Goal: Use online tool/utility: Utilize a website feature to perform a specific function

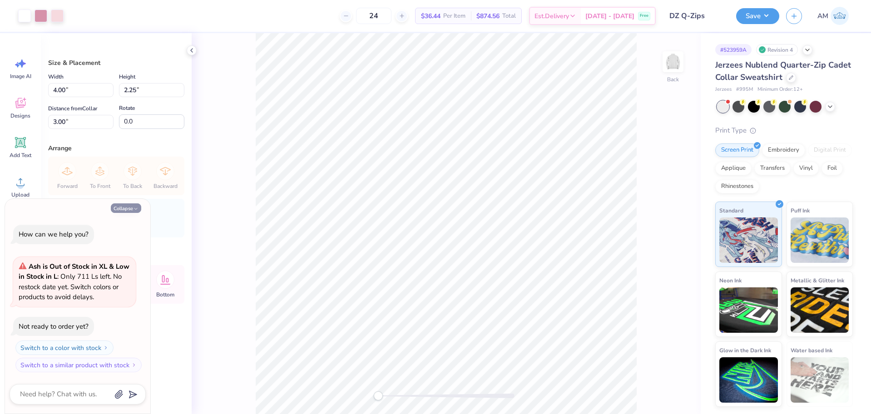
click at [133, 207] on icon "button" at bounding box center [135, 208] width 5 height 5
type textarea "x"
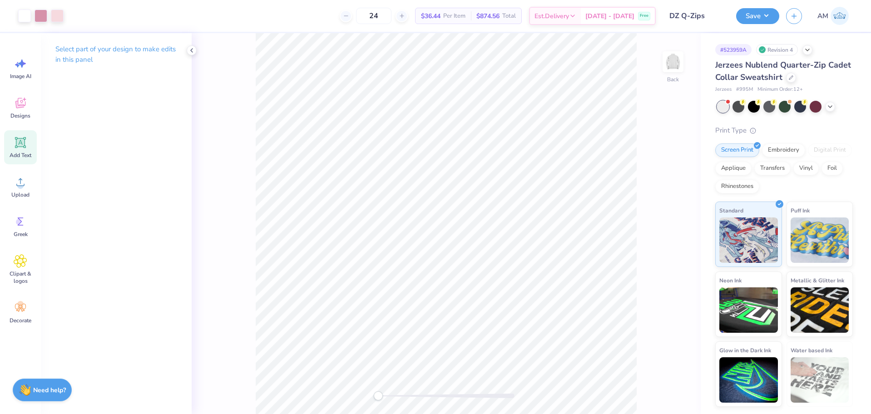
click at [17, 147] on icon at bounding box center [21, 143] width 14 height 14
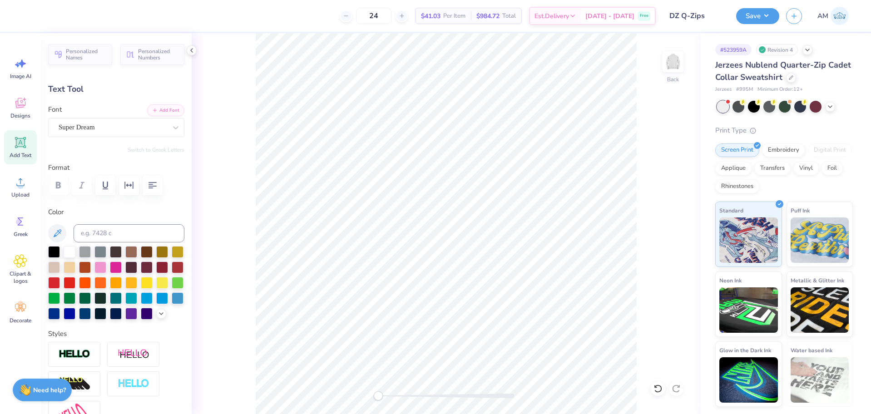
scroll to position [8, 2]
type textarea "DELTA ZETA"
click at [147, 122] on div "Super Dream" at bounding box center [113, 127] width 110 height 14
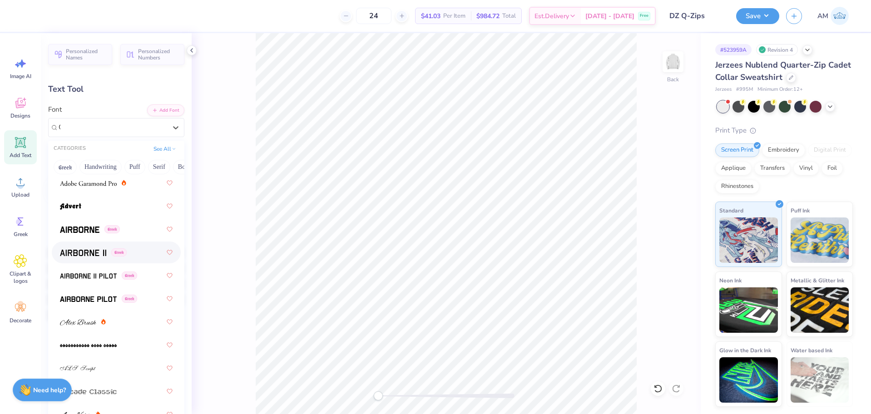
scroll to position [0, 0]
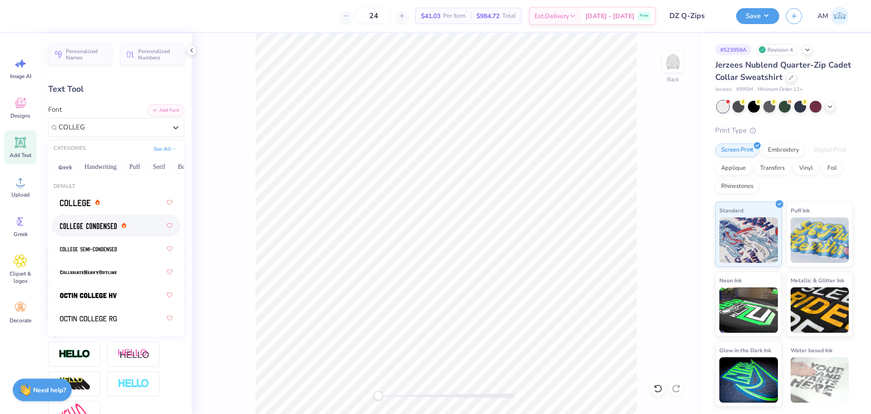
click at [90, 226] on img at bounding box center [88, 226] width 57 height 6
type input "COLLEG"
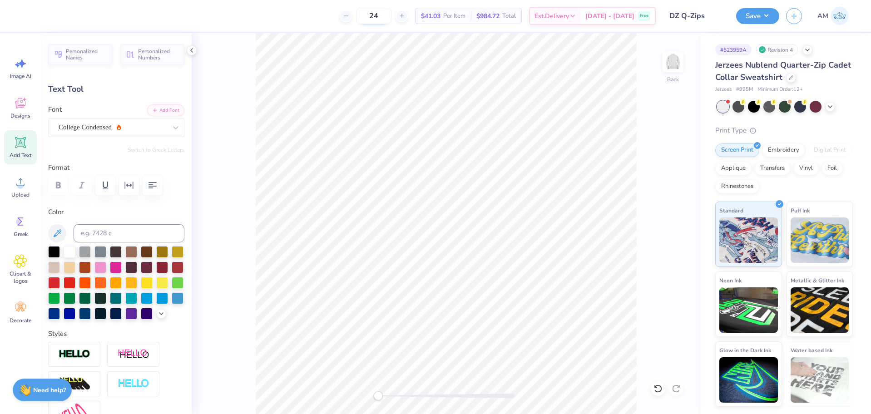
scroll to position [8, 3]
type input "7.94"
type input "1.24"
type input "11.38"
click at [10, 117] on div "Designs" at bounding box center [20, 108] width 33 height 34
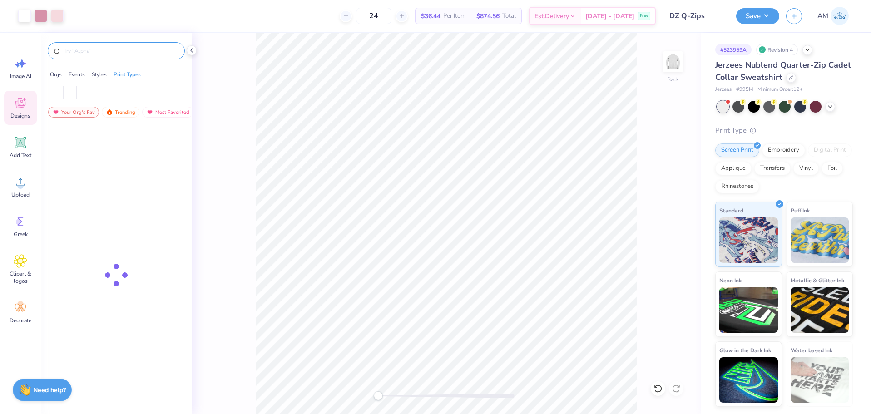
click at [97, 47] on input "text" at bounding box center [121, 50] width 116 height 9
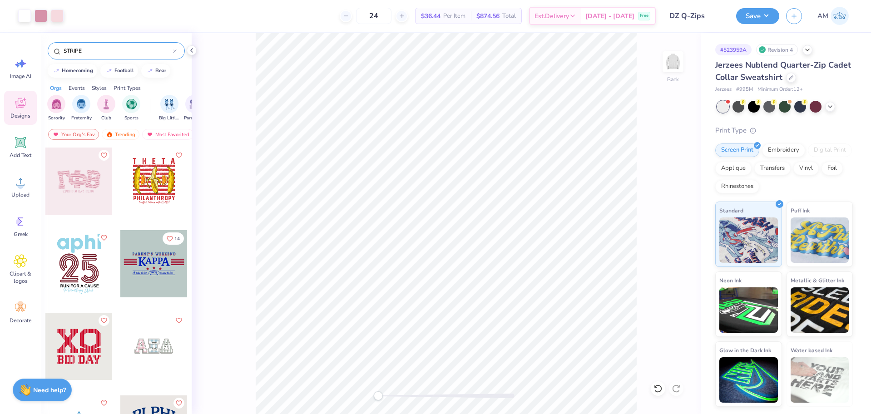
type input "STRIPE"
click at [83, 176] on div at bounding box center [78, 181] width 67 height 67
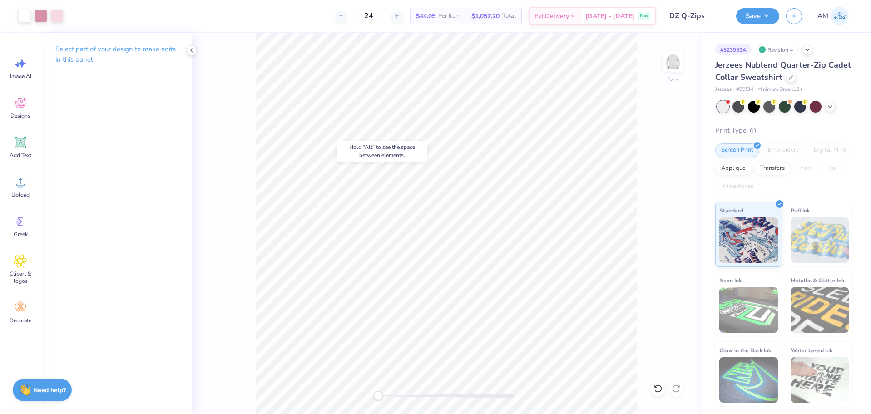
click at [427, 163] on div "Hold “Alt” to see the space between elements." at bounding box center [382, 151] width 96 height 26
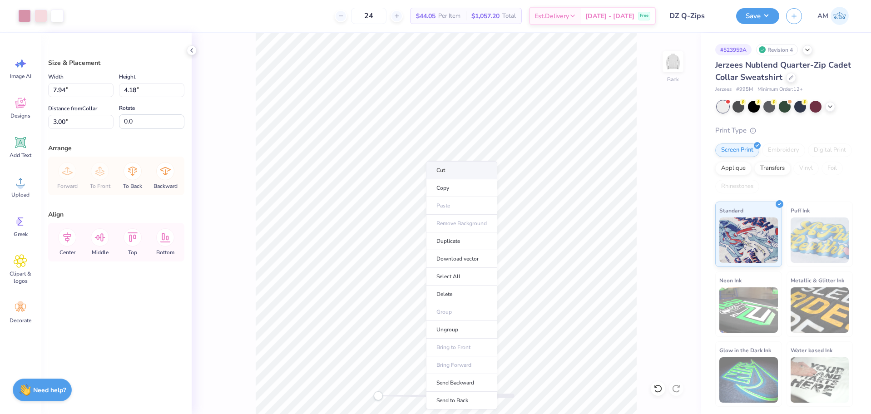
click at [450, 171] on li "Cut" at bounding box center [461, 170] width 71 height 18
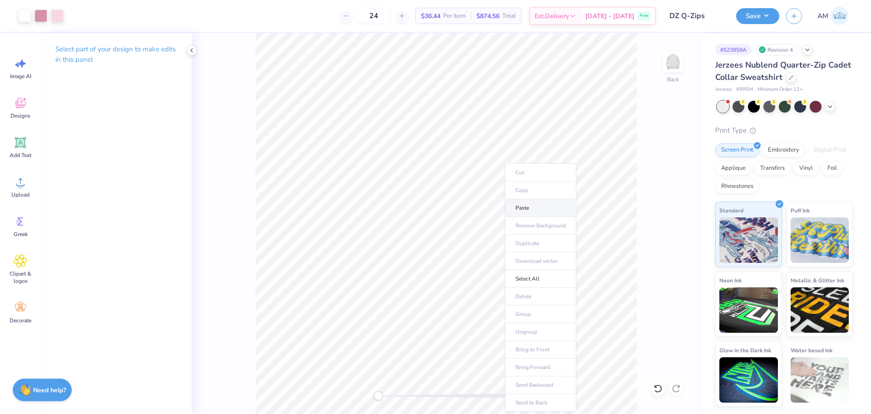
click at [526, 211] on li "Paste" at bounding box center [540, 208] width 71 height 18
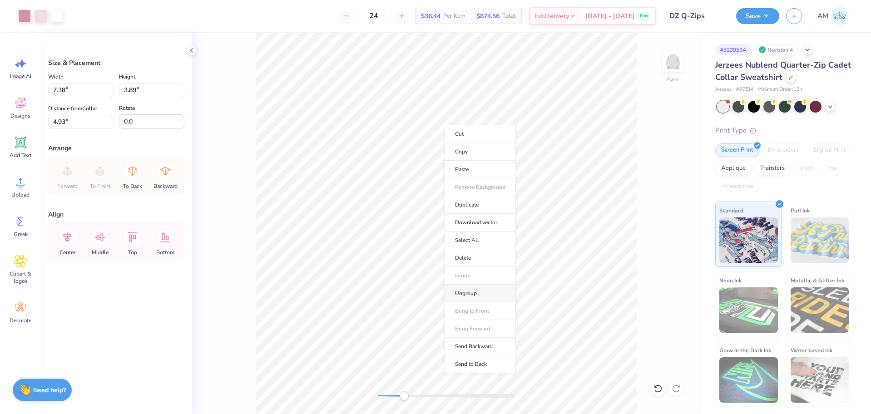
click at [464, 296] on li "Ungroup" at bounding box center [479, 294] width 71 height 18
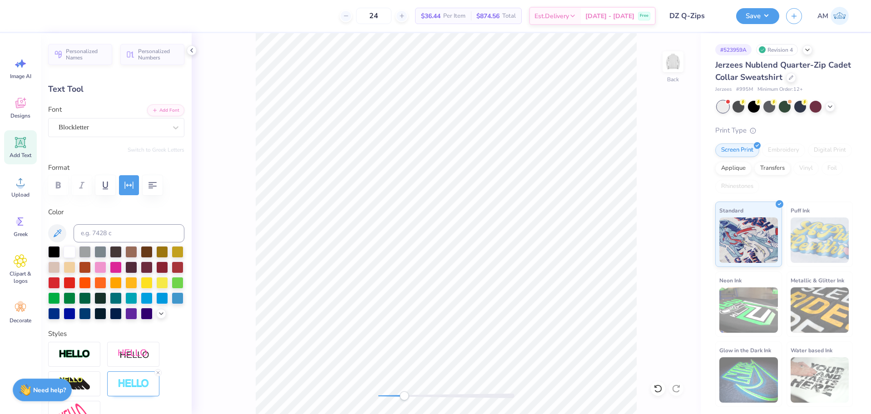
scroll to position [7, 1]
type textarea "g"
type textarea "DELTA ZETA"
type input "3.80"
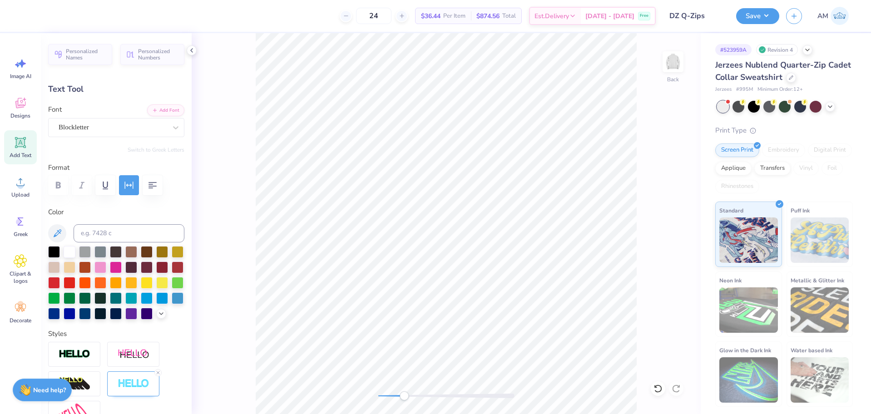
type input "0.50"
type input "5.75"
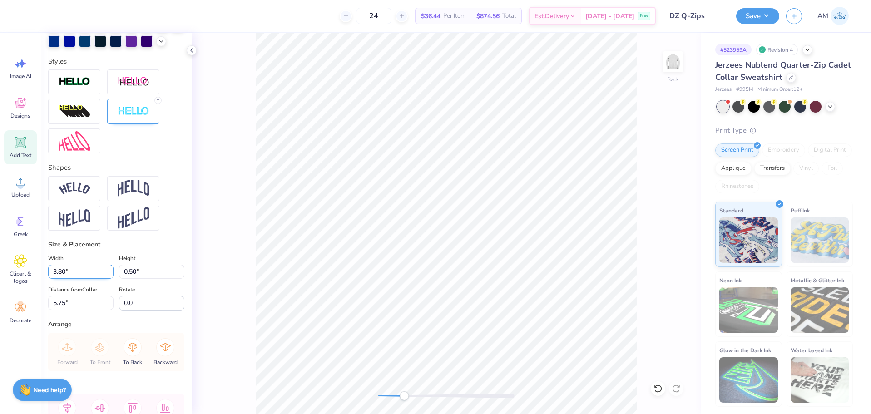
click at [77, 279] on input "3.80" at bounding box center [80, 272] width 65 height 14
type input "4.00"
type input "0.52"
type input "5.74"
click at [190, 50] on icon at bounding box center [191, 50] width 7 height 7
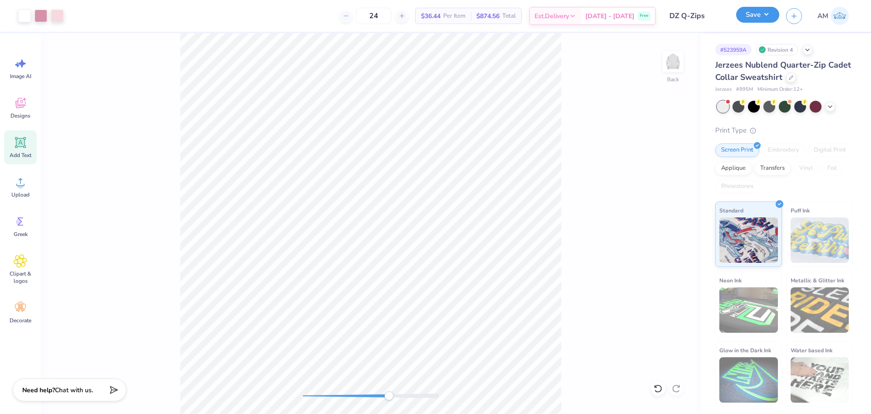
click at [762, 11] on button "Save" at bounding box center [757, 15] width 43 height 16
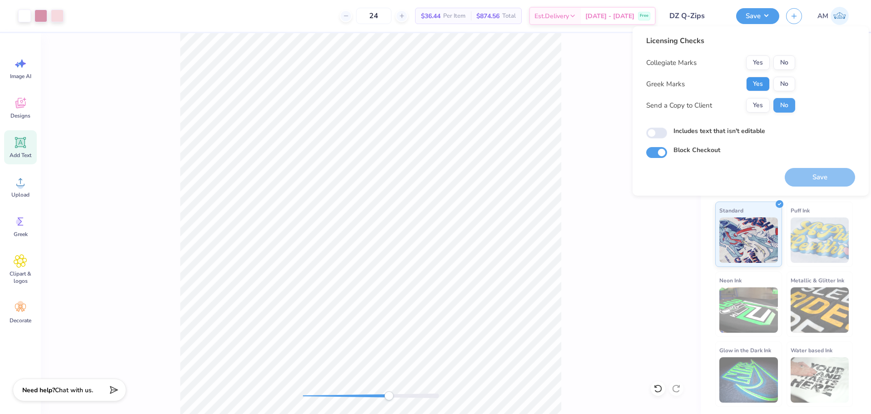
click at [756, 85] on button "Yes" at bounding box center [758, 84] width 24 height 15
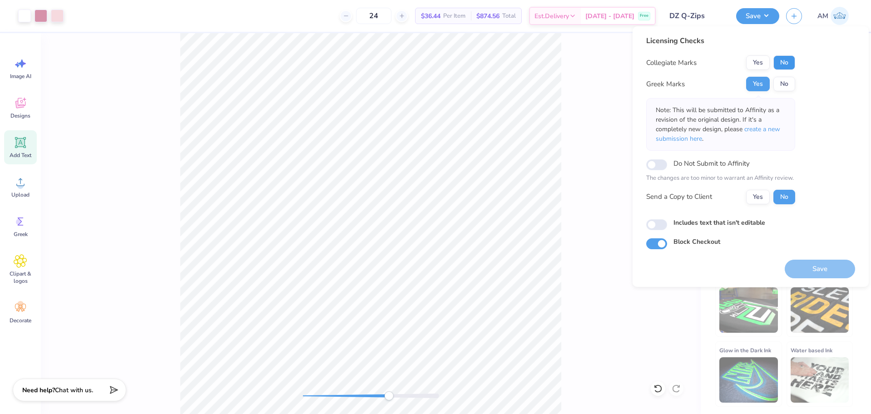
click at [786, 60] on button "No" at bounding box center [784, 62] width 22 height 15
click at [755, 19] on button "Save" at bounding box center [757, 15] width 43 height 16
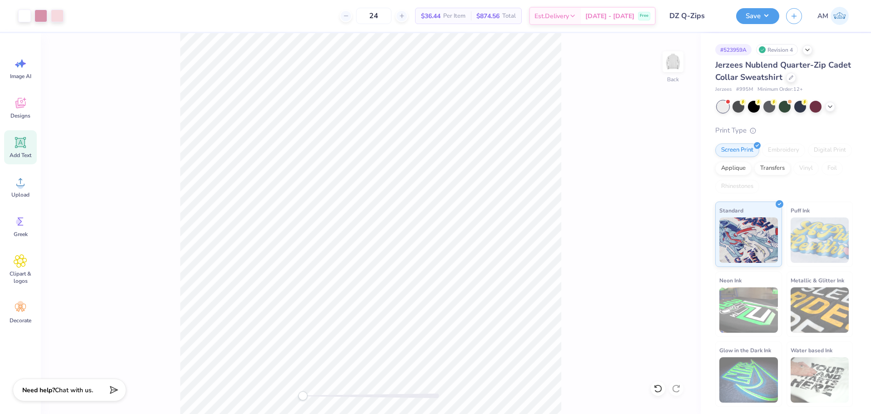
click at [245, 397] on div "Back" at bounding box center [371, 223] width 660 height 381
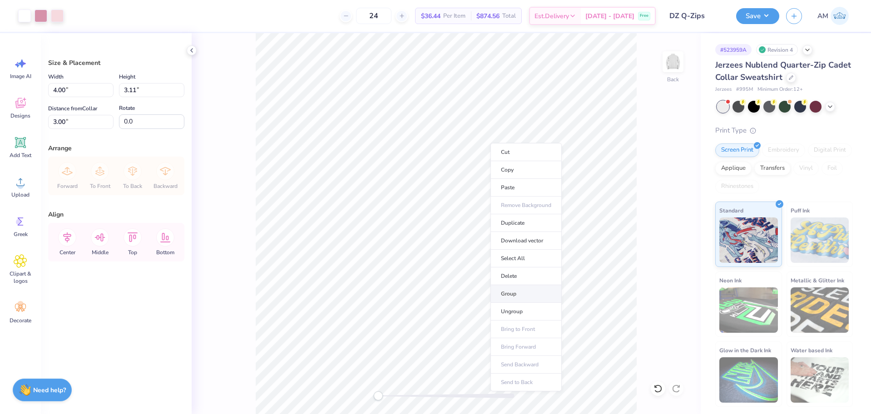
click at [516, 288] on li "Group" at bounding box center [525, 294] width 71 height 18
click at [188, 48] on icon at bounding box center [191, 50] width 7 height 7
click at [71, 244] on icon at bounding box center [67, 237] width 18 height 18
click at [758, 19] on button "Save" at bounding box center [757, 15] width 43 height 16
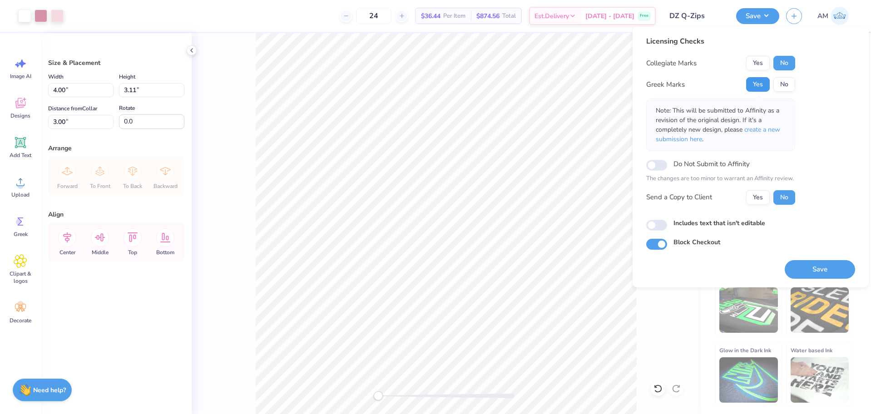
click at [760, 83] on button "Yes" at bounding box center [758, 84] width 24 height 15
click at [785, 61] on button "No" at bounding box center [784, 63] width 22 height 15
click at [743, 23] on div "Save" at bounding box center [757, 16] width 43 height 16
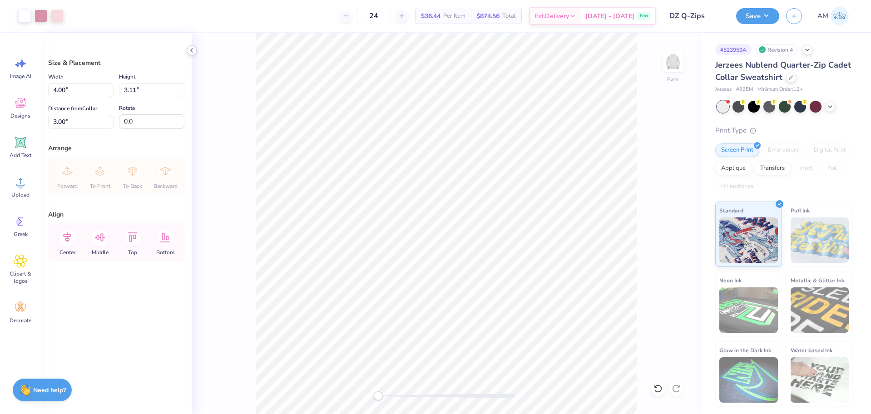
click at [190, 47] on icon at bounding box center [191, 50] width 7 height 7
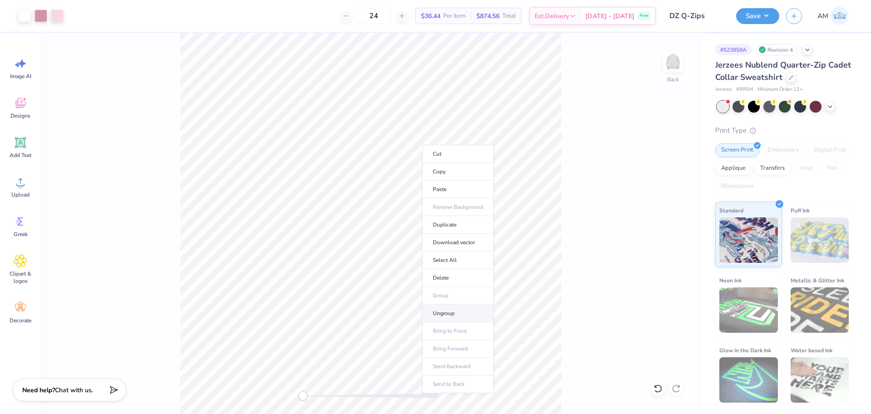
click at [448, 313] on li "Ungroup" at bounding box center [457, 314] width 71 height 18
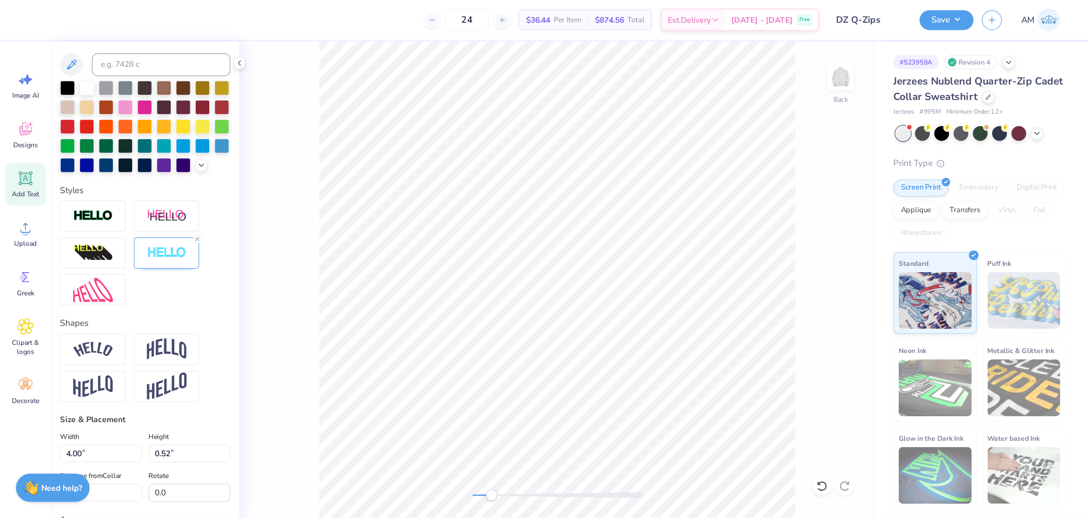
scroll to position [136, 0]
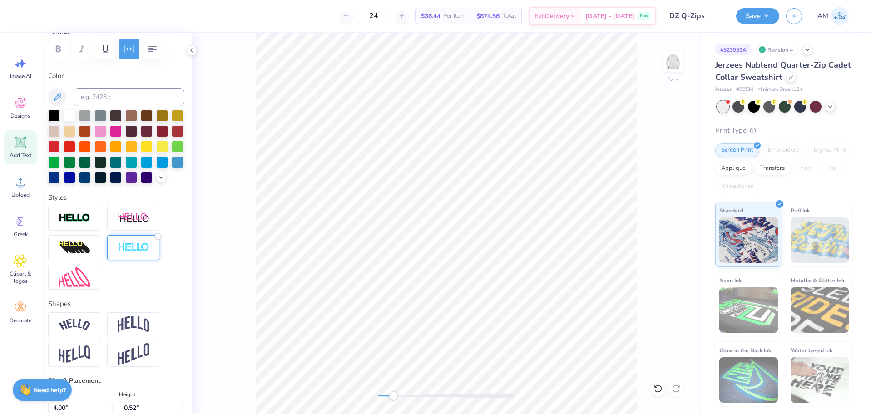
click at [158, 239] on icon at bounding box center [157, 236] width 5 height 5
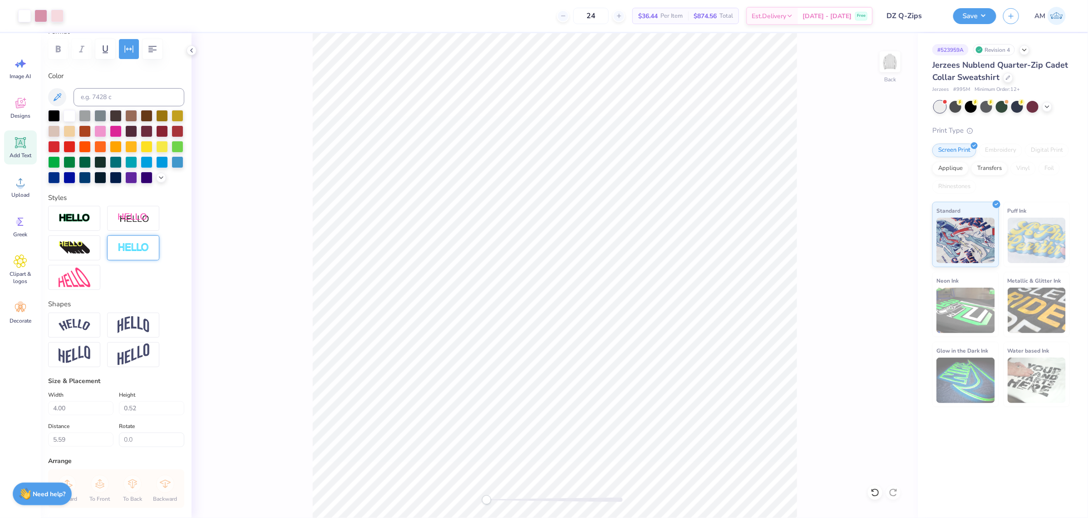
click at [437, 414] on div "Back" at bounding box center [555, 275] width 726 height 484
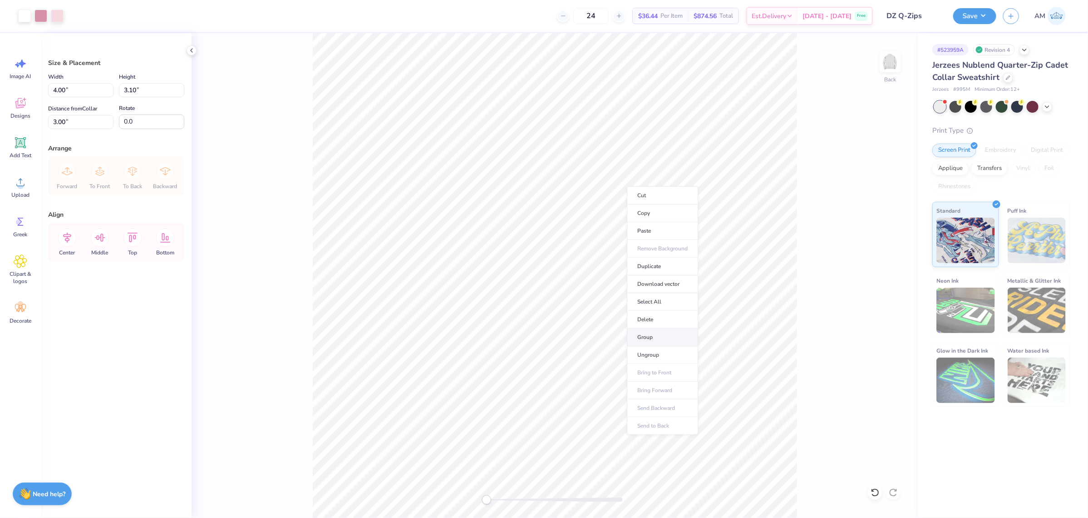
click at [664, 336] on li "Group" at bounding box center [662, 337] width 71 height 18
click at [188, 48] on icon at bounding box center [191, 50] width 7 height 7
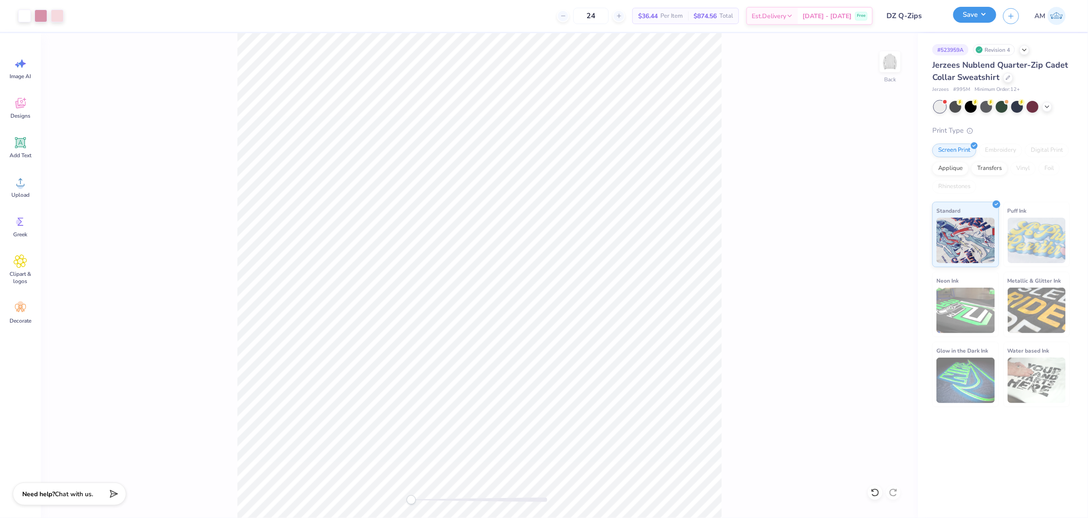
click at [870, 17] on button "Save" at bounding box center [974, 15] width 43 height 16
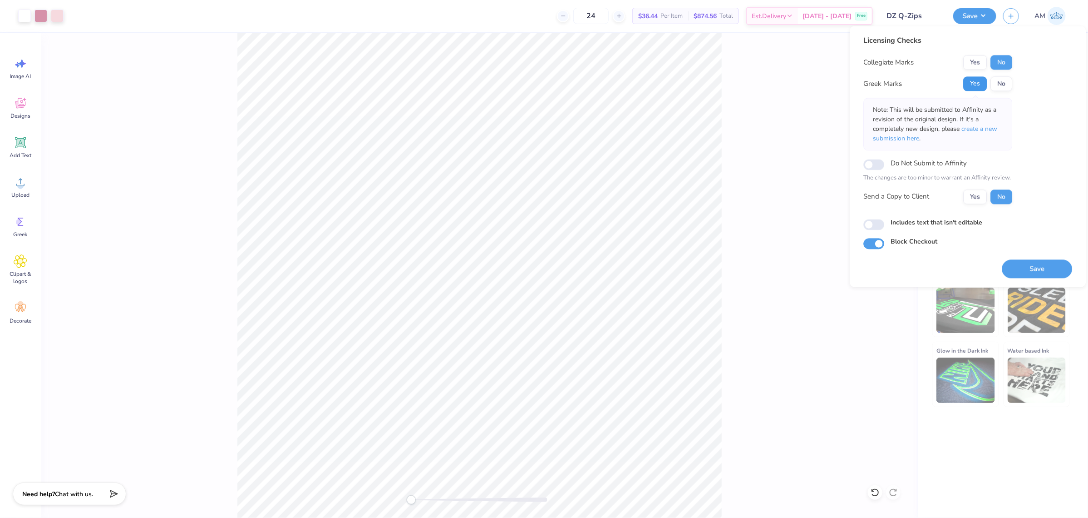
click at [870, 82] on button "Yes" at bounding box center [976, 84] width 24 height 15
click at [870, 60] on button "No" at bounding box center [1002, 62] width 22 height 15
click at [870, 197] on button "Yes" at bounding box center [976, 196] width 24 height 15
click at [870, 260] on button "Save" at bounding box center [1037, 268] width 70 height 19
